Goal: Task Accomplishment & Management: Manage account settings

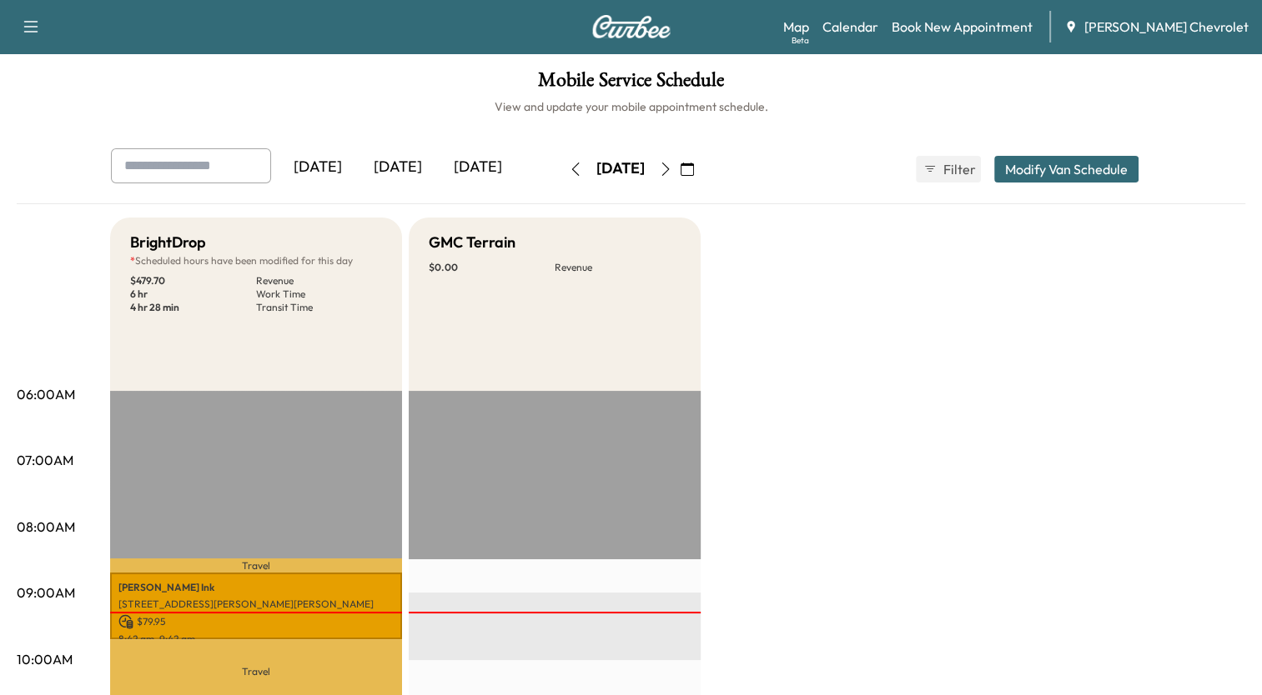
click at [672, 168] on icon "button" at bounding box center [665, 169] width 13 height 13
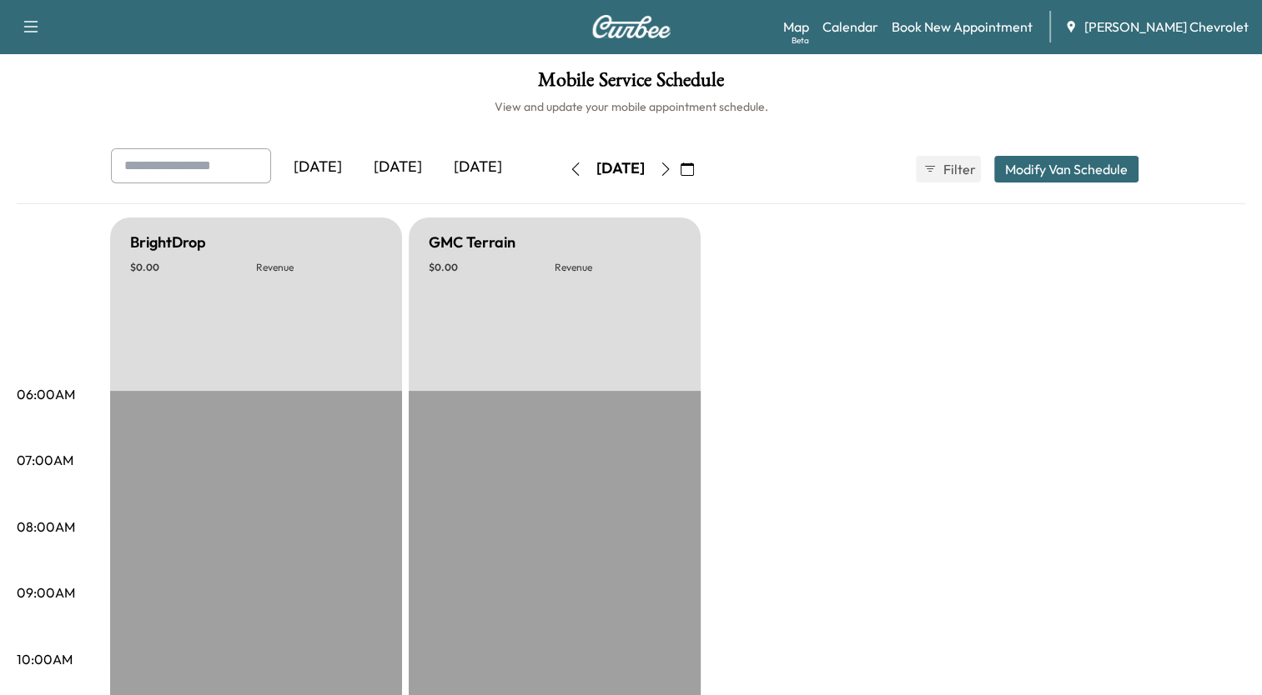
click at [680, 168] on button "button" at bounding box center [665, 169] width 28 height 27
click at [672, 168] on icon "button" at bounding box center [665, 169] width 13 height 13
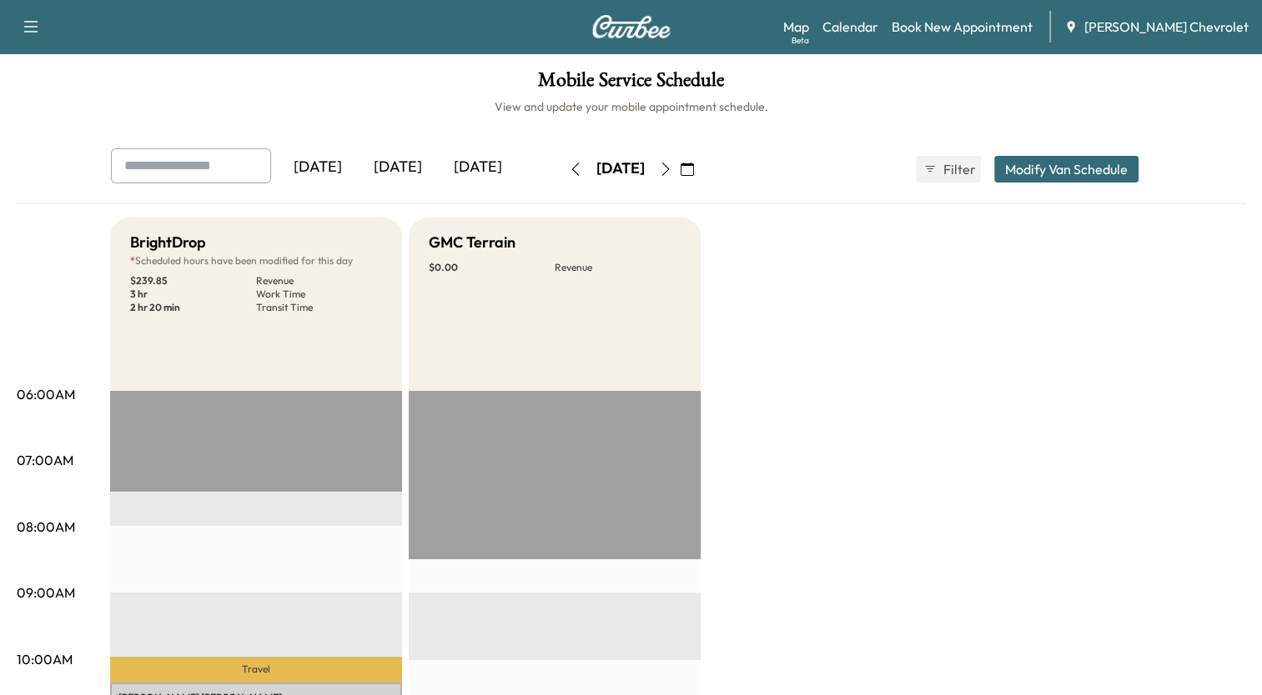
click at [672, 168] on icon "button" at bounding box center [665, 169] width 13 height 13
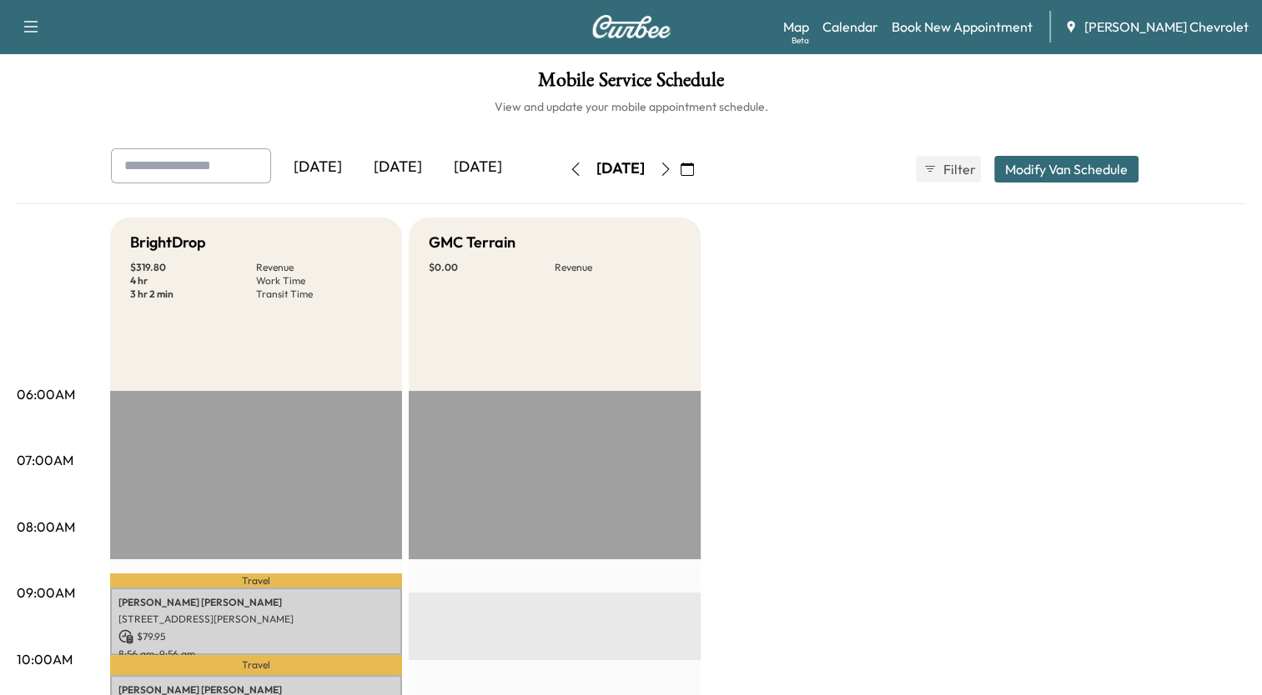
click at [672, 166] on icon "button" at bounding box center [665, 169] width 13 height 13
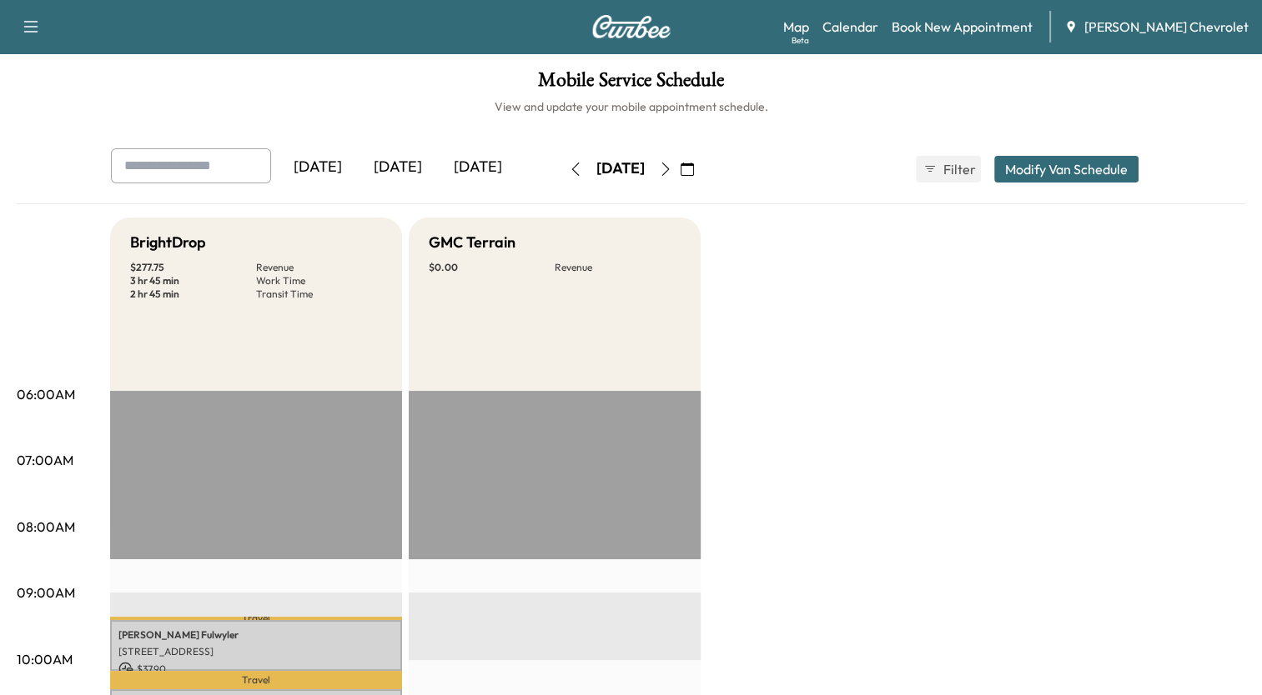
click at [672, 173] on icon "button" at bounding box center [665, 169] width 13 height 13
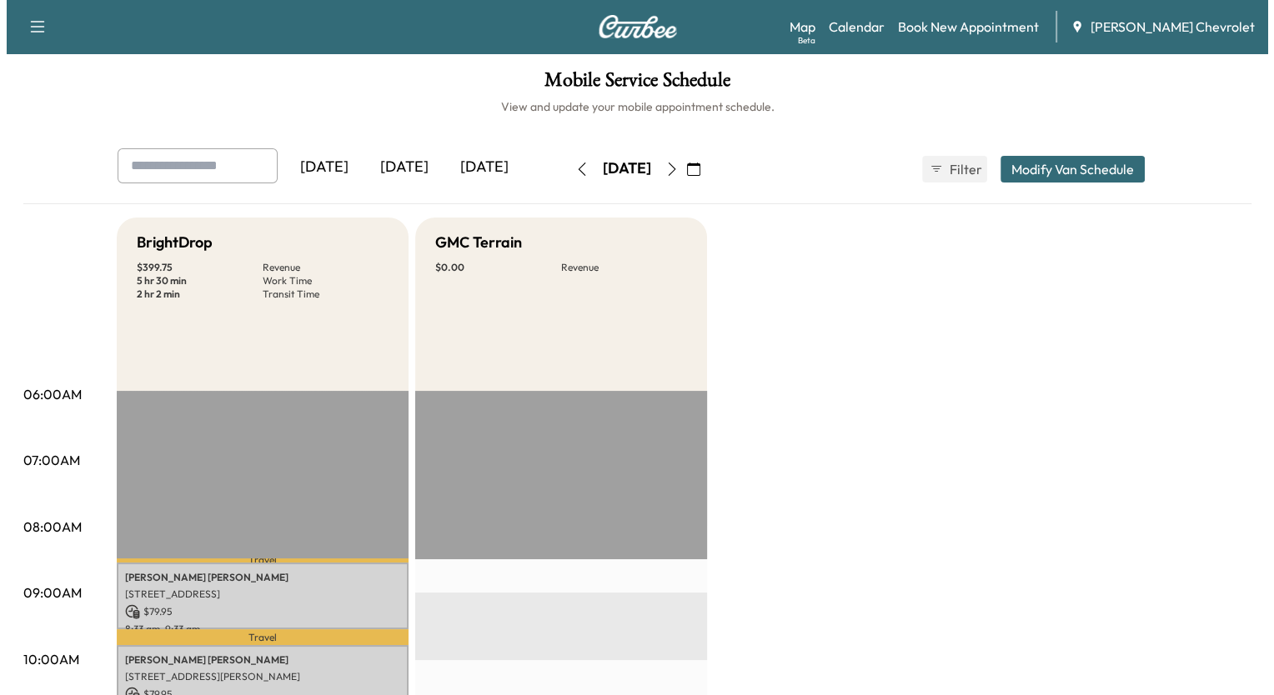
scroll to position [5, 0]
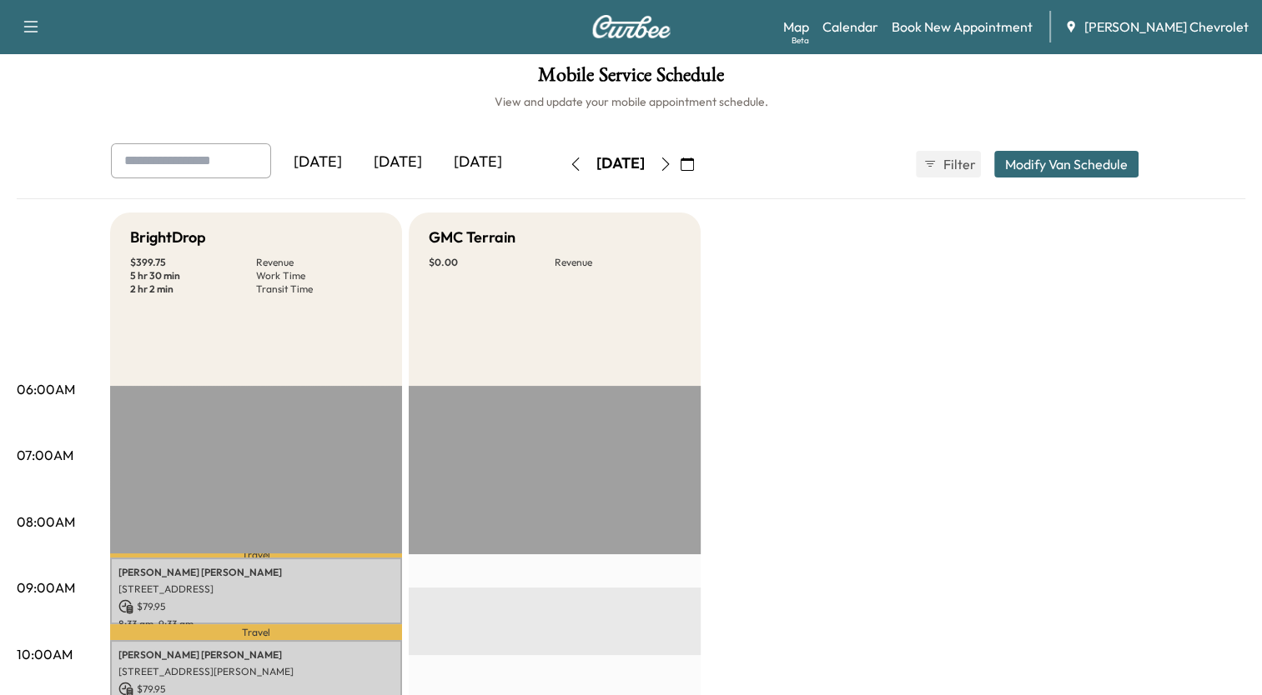
click at [1084, 168] on button "Modify Van Schedule" at bounding box center [1066, 164] width 144 height 27
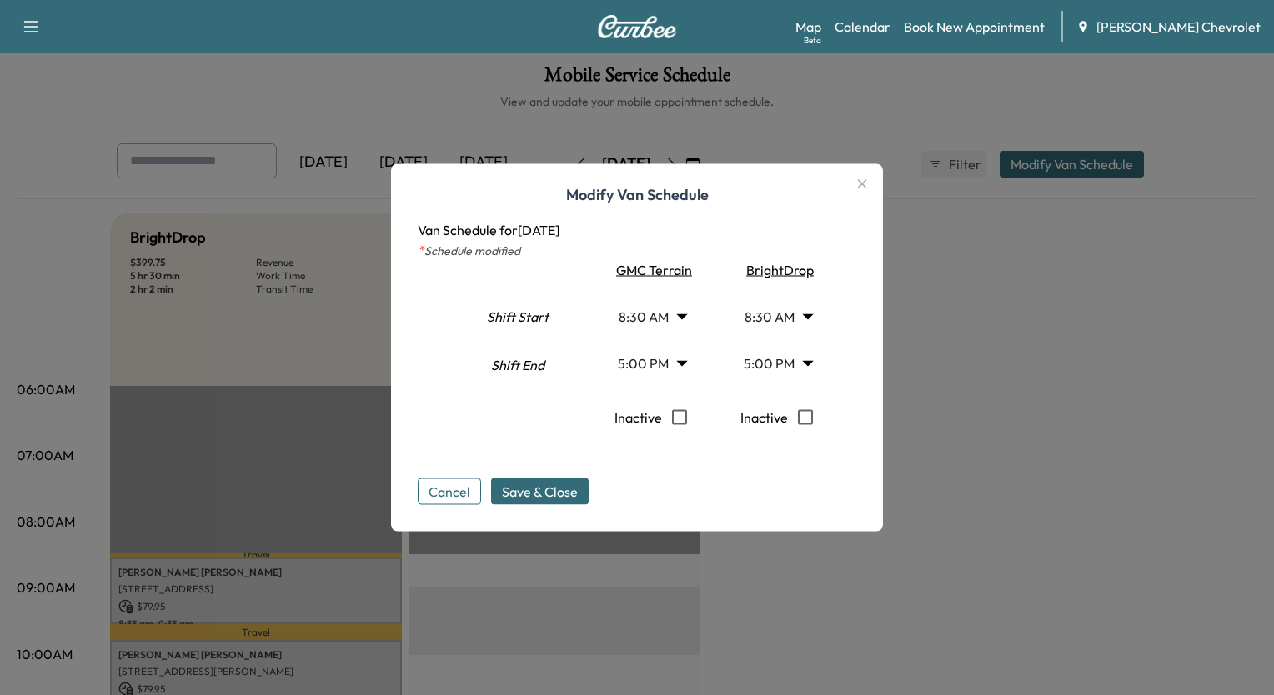
click at [774, 311] on body "Support Log Out Map Beta Calendar Book New Appointment [PERSON_NAME] Chevrolet …" at bounding box center [637, 342] width 1274 height 695
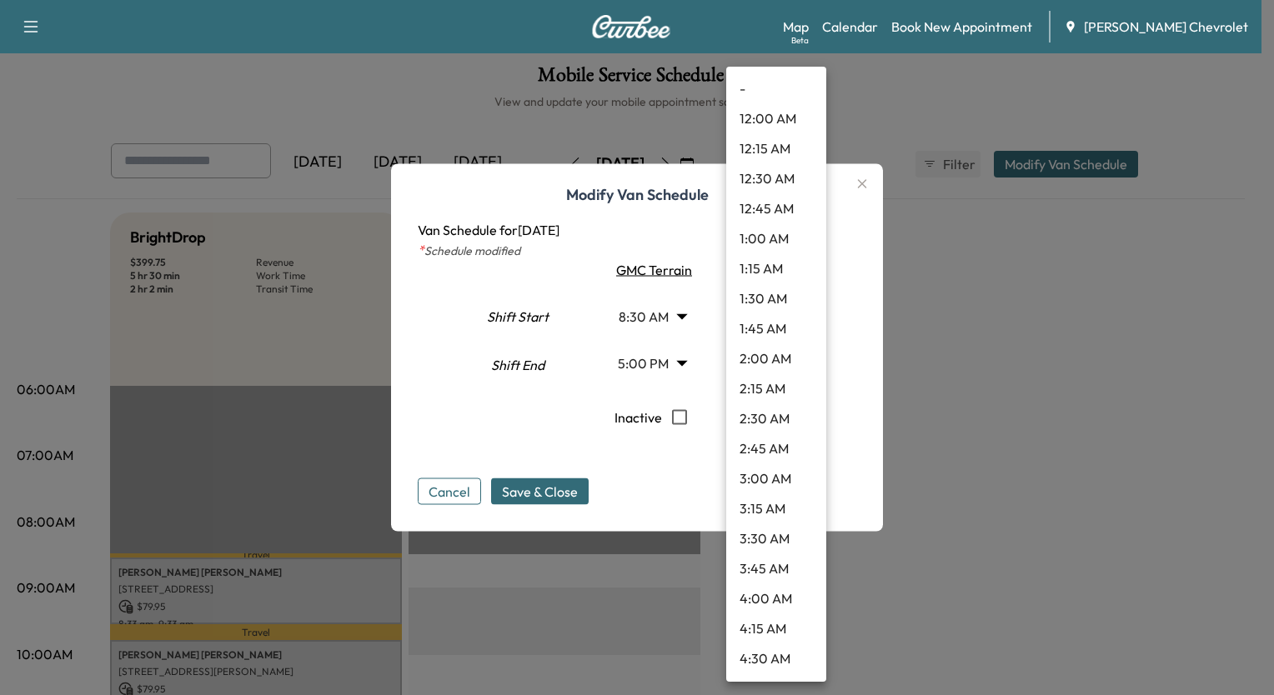
scroll to position [764, 0]
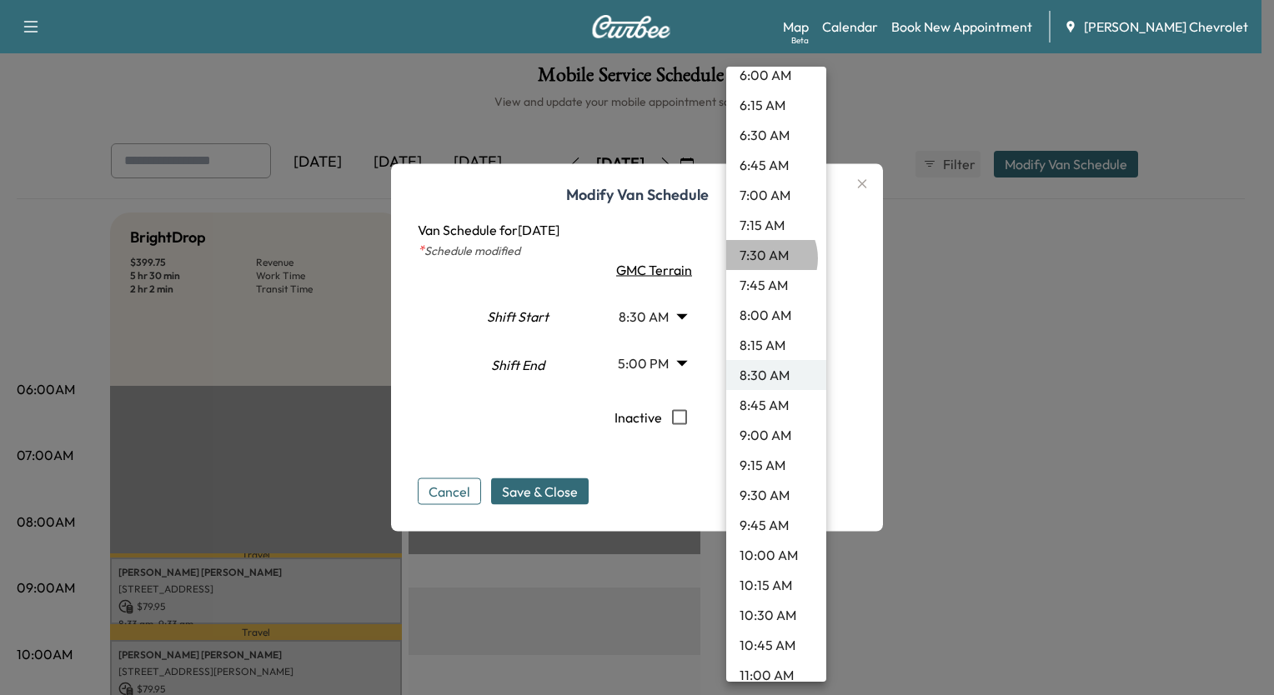
click at [761, 258] on li "7:30 AM" at bounding box center [776, 255] width 100 height 30
type input "***"
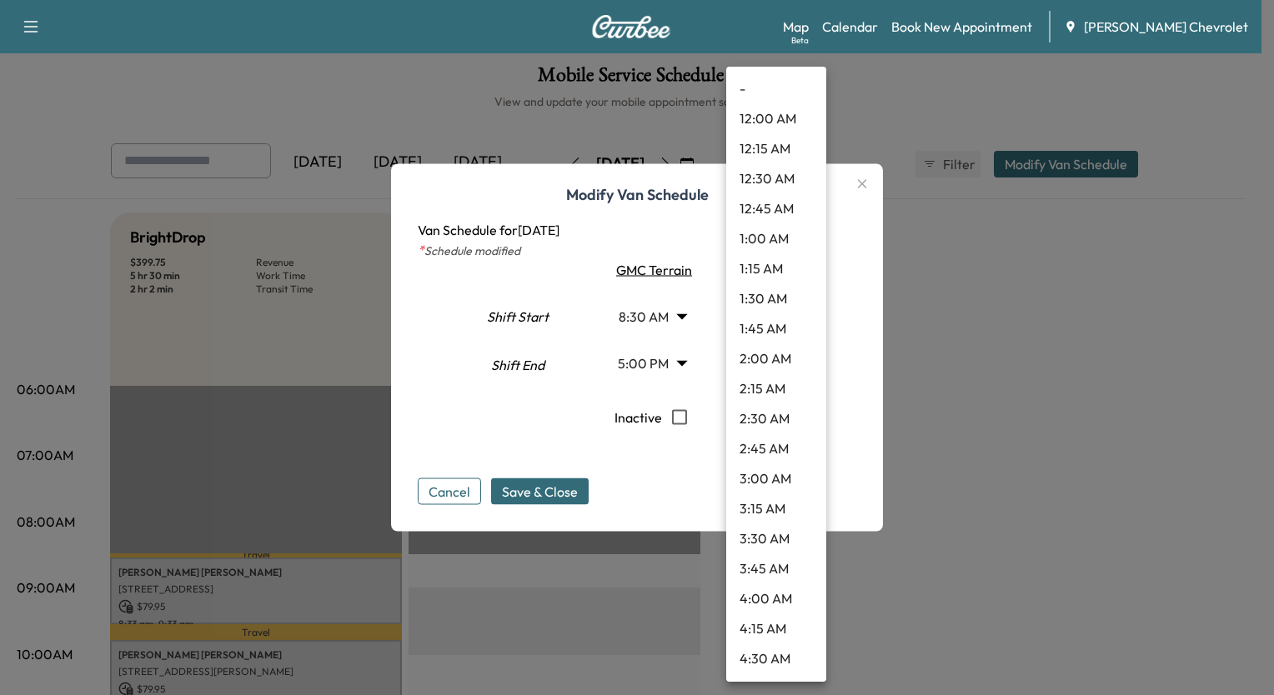
click at [775, 359] on body "Support Log Out Map Beta Calendar Book New Appointment [PERSON_NAME] Chevrolet …" at bounding box center [637, 342] width 1274 height 695
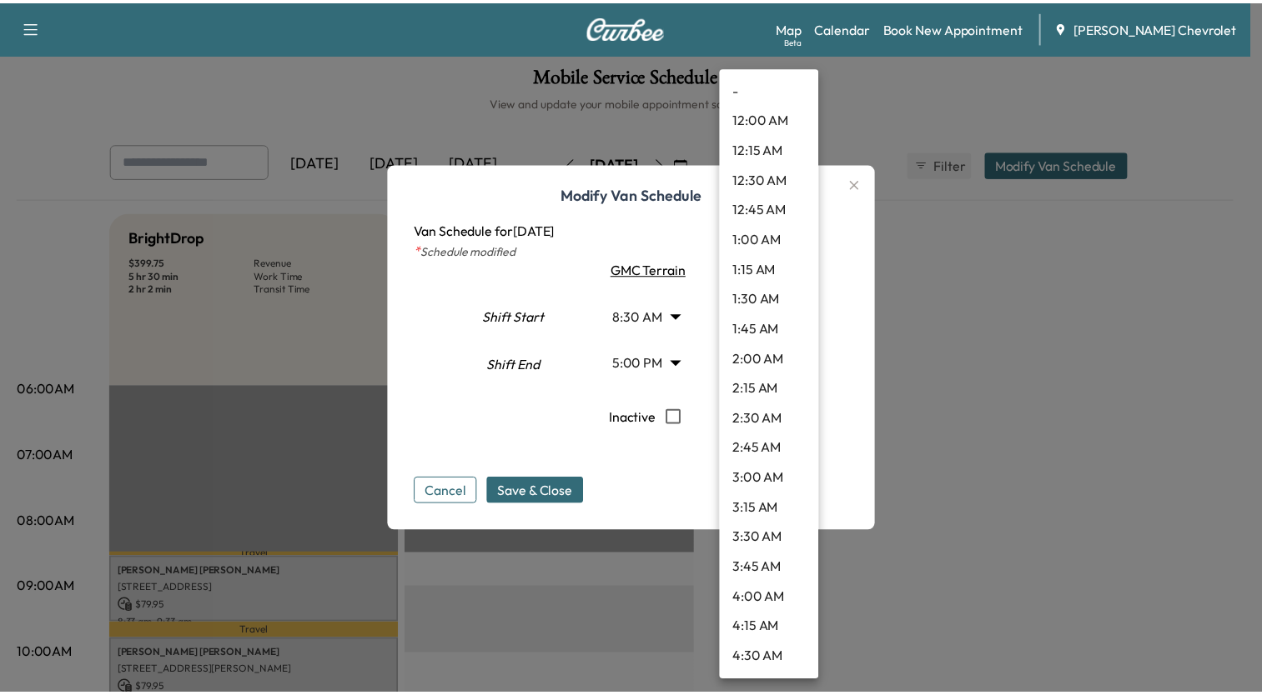
scroll to position [1785, 0]
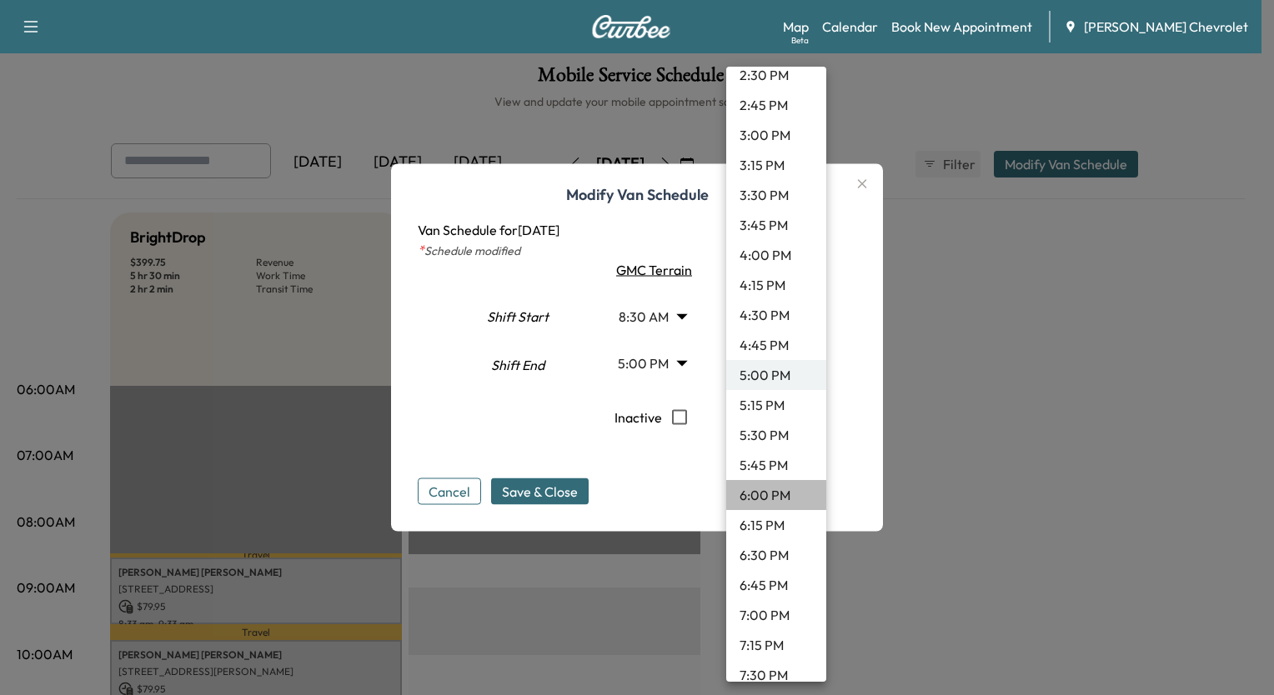
click at [785, 499] on li "6:00 PM" at bounding box center [776, 495] width 100 height 30
type input "**"
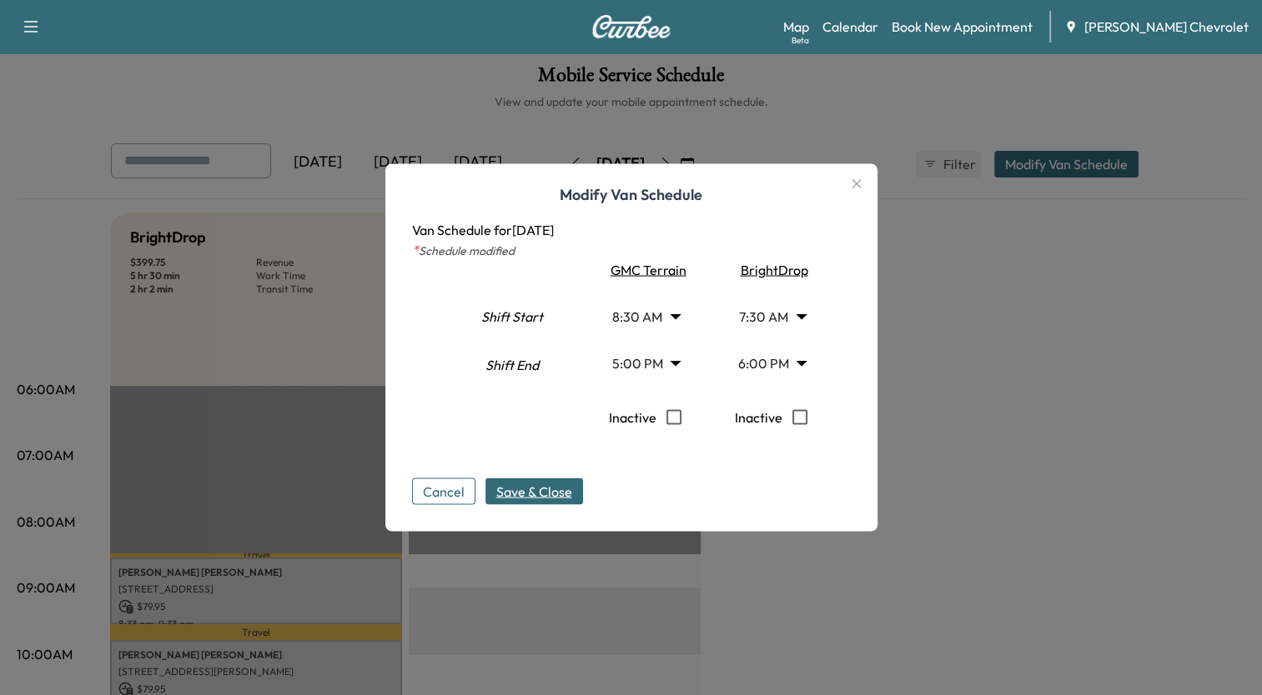
click at [570, 493] on span "Save & Close" at bounding box center [534, 492] width 76 height 20
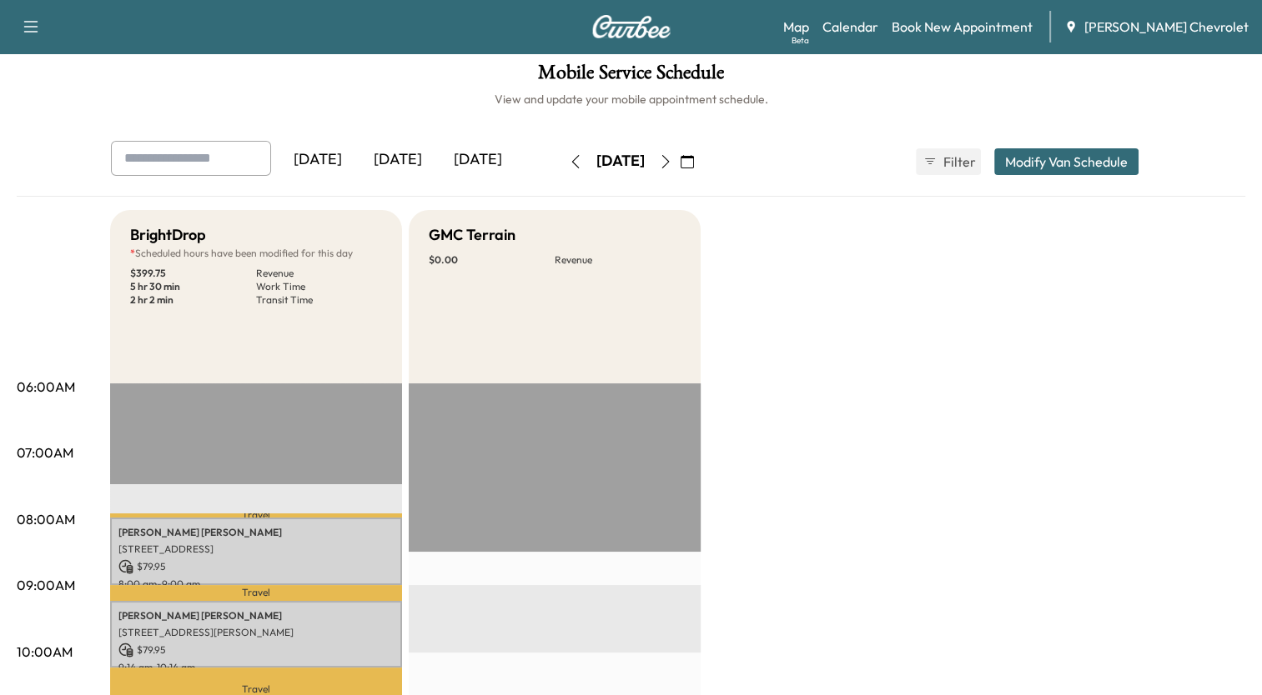
scroll to position [0, 0]
